Goal: Information Seeking & Learning: Learn about a topic

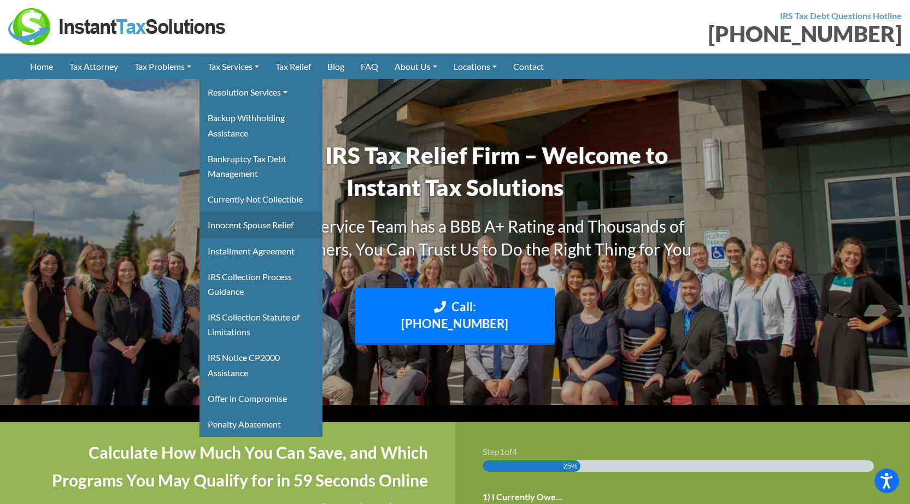
click at [249, 220] on link "Innocent Spouse Relief" at bounding box center [260, 225] width 123 height 26
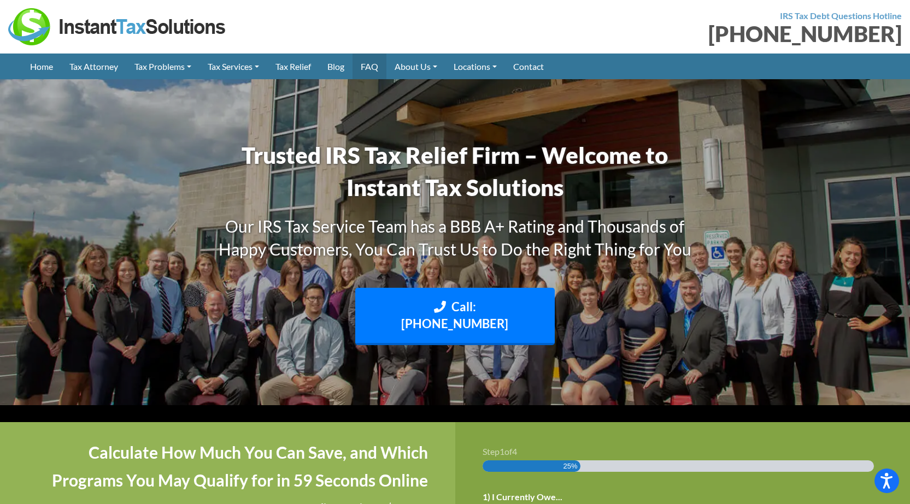
click at [377, 68] on link "FAQ" at bounding box center [369, 67] width 34 height 26
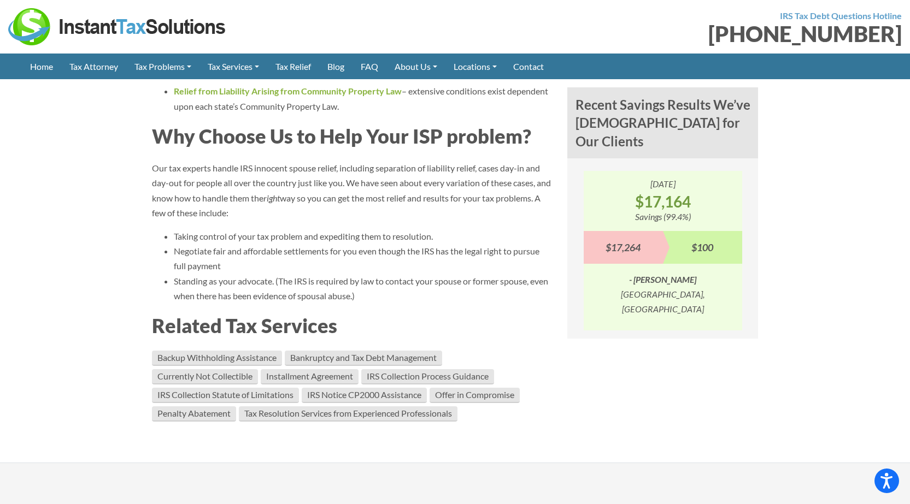
scroll to position [932, 0]
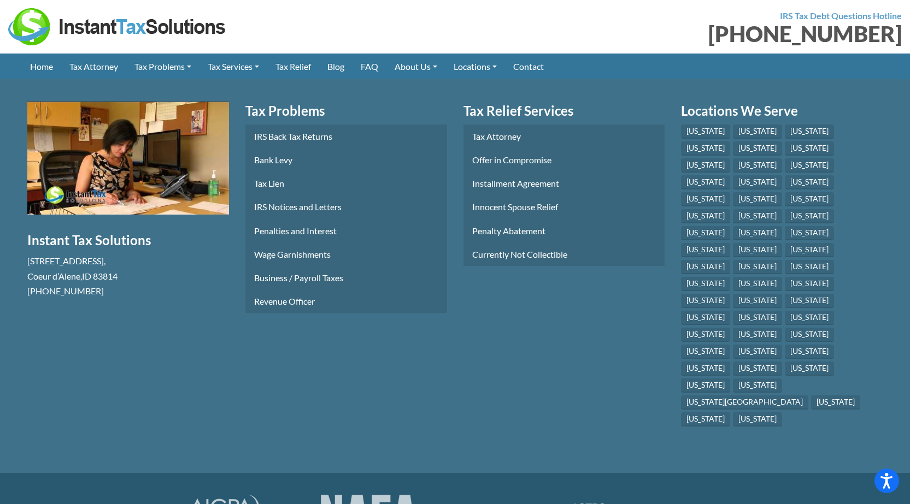
scroll to position [2108, 0]
